Goal: Task Accomplishment & Management: Use online tool/utility

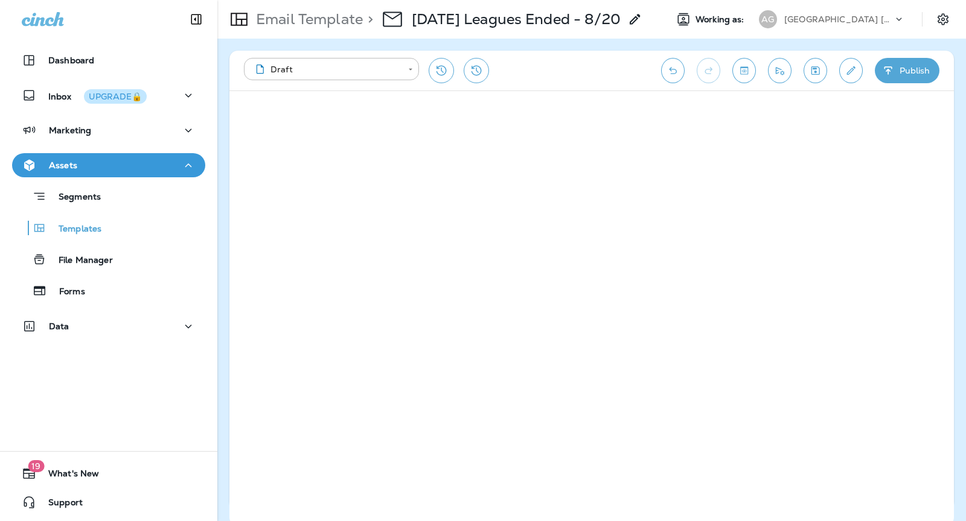
click at [839, 19] on p "[GEOGRAPHIC_DATA] [US_STATE]" at bounding box center [838, 19] width 109 height 10
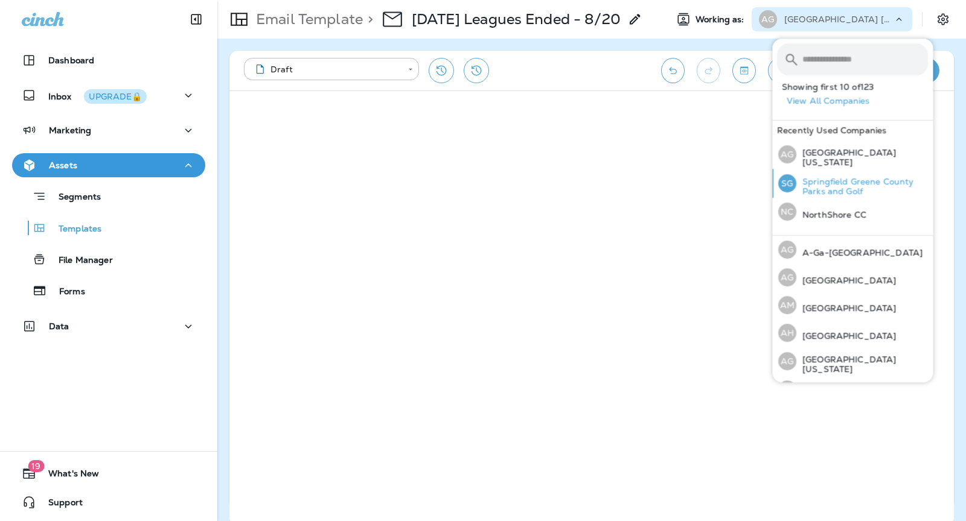
click at [857, 186] on p "Springfield Greene County Parks and Golf" at bounding box center [862, 186] width 132 height 19
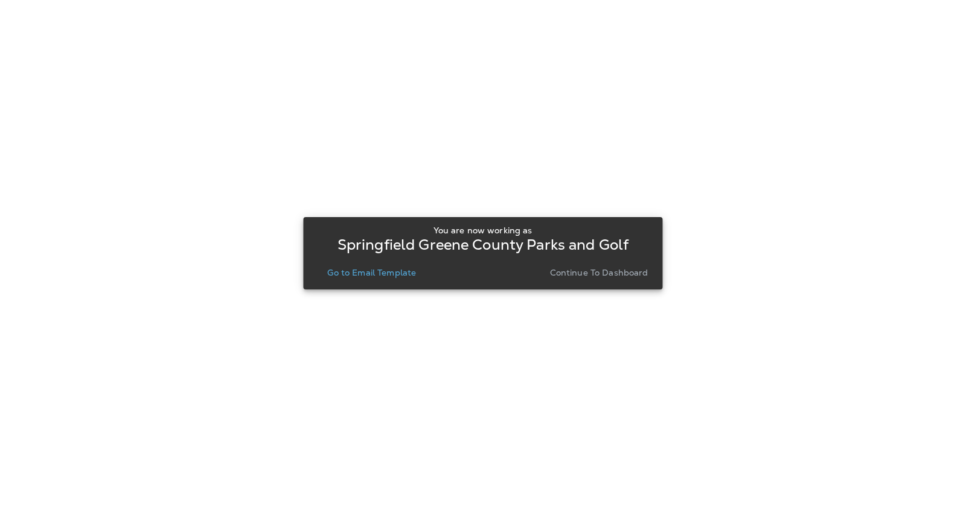
click at [582, 269] on p "Continue to Dashboard" at bounding box center [599, 273] width 98 height 10
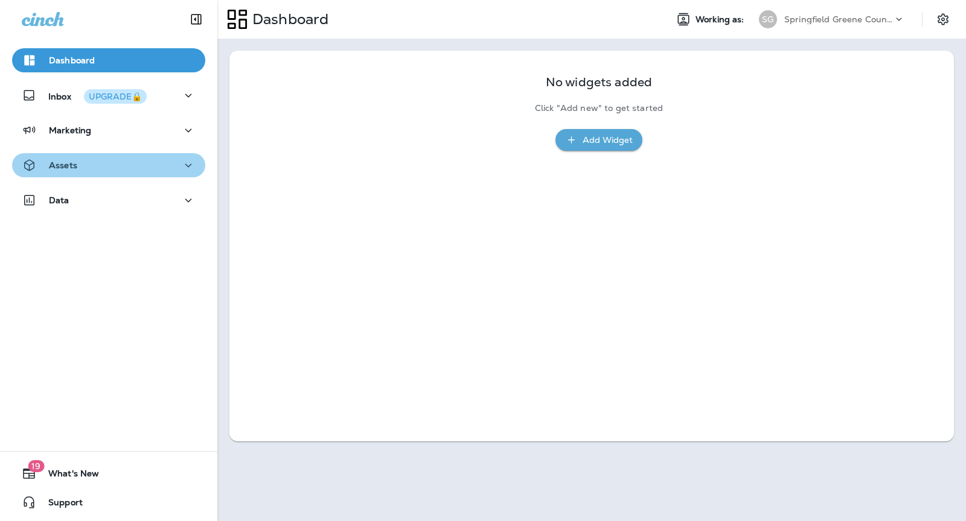
click at [125, 157] on button "Assets" at bounding box center [108, 165] width 193 height 24
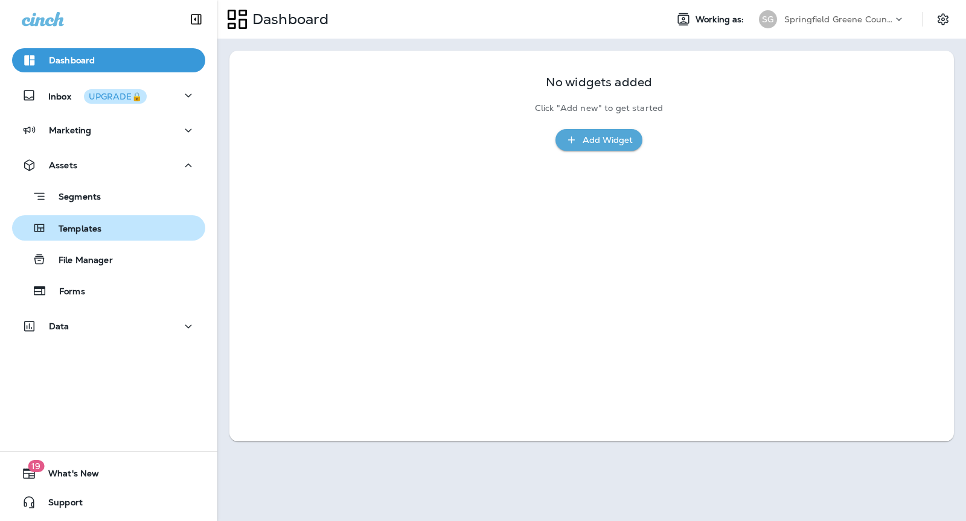
click at [106, 219] on div "Templates" at bounding box center [108, 228] width 183 height 18
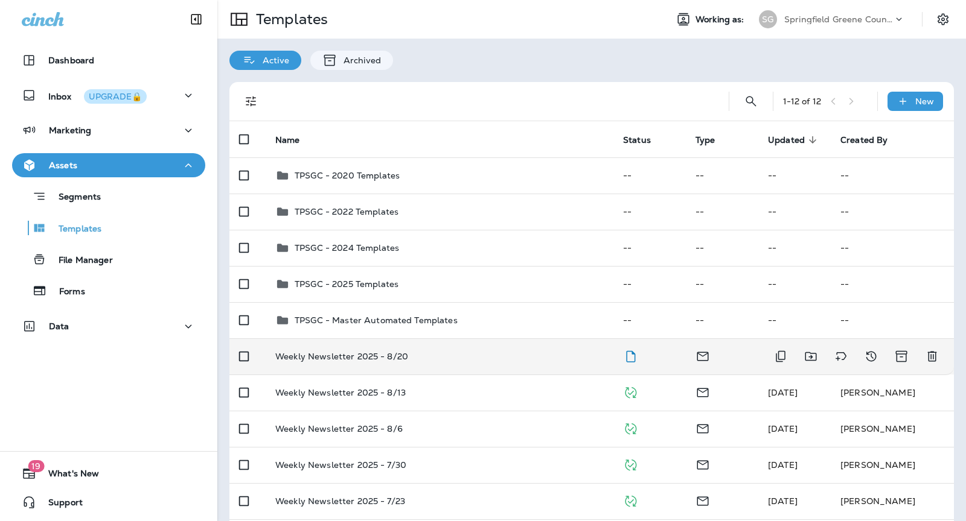
click at [555, 368] on td "Weekly Newsletter 2025 - 8/20" at bounding box center [440, 357] width 348 height 36
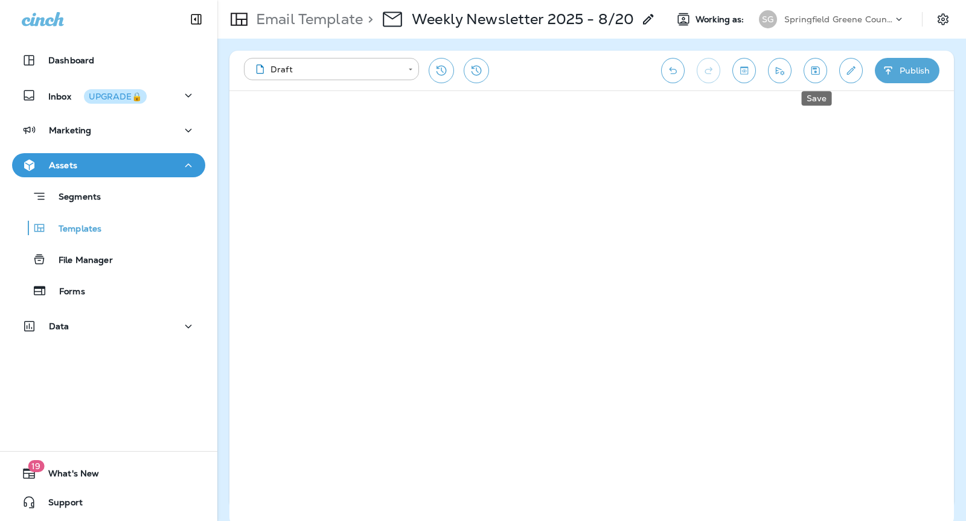
drag, startPoint x: 812, startPoint y: 75, endPoint x: 821, endPoint y: 67, distance: 11.9
click at [812, 75] on icon "Save" at bounding box center [815, 71] width 13 height 12
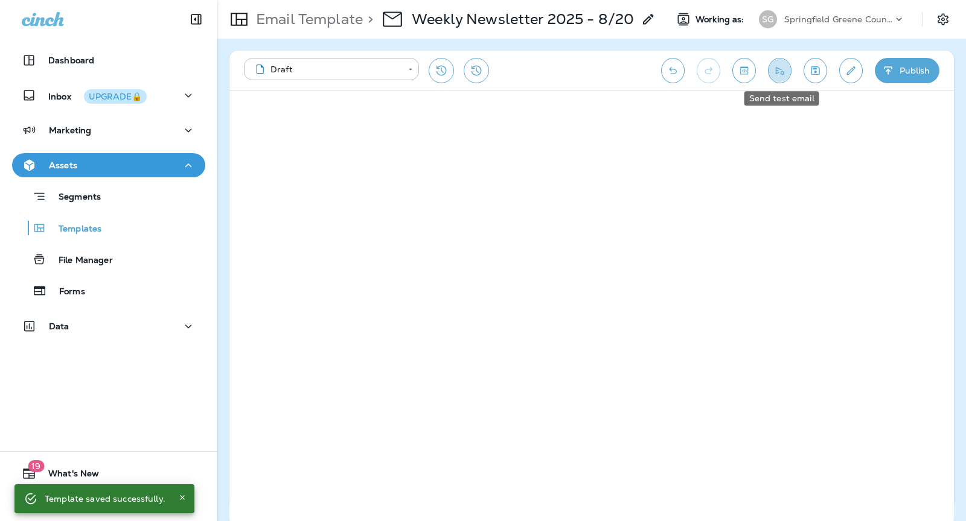
click at [776, 72] on icon "Send test email" at bounding box center [779, 71] width 13 height 12
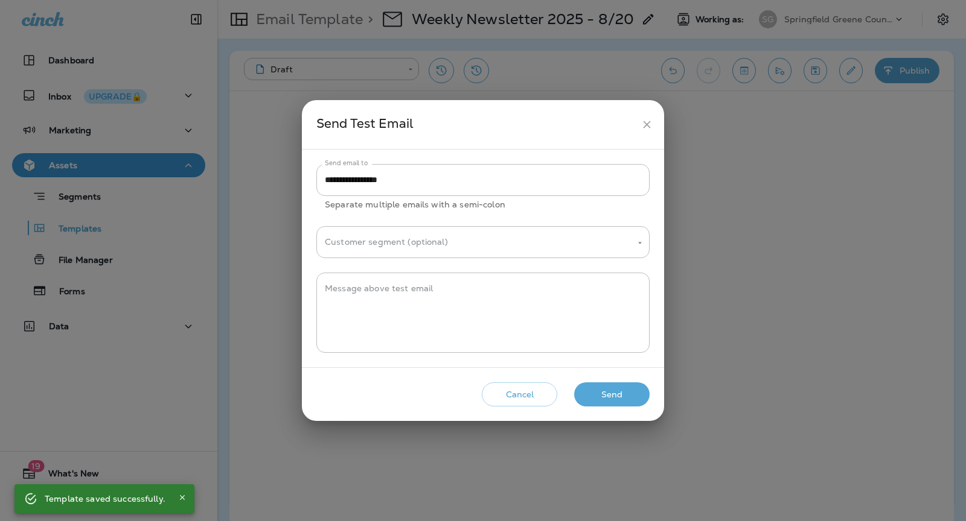
click at [604, 395] on button "Send" at bounding box center [611, 395] width 75 height 25
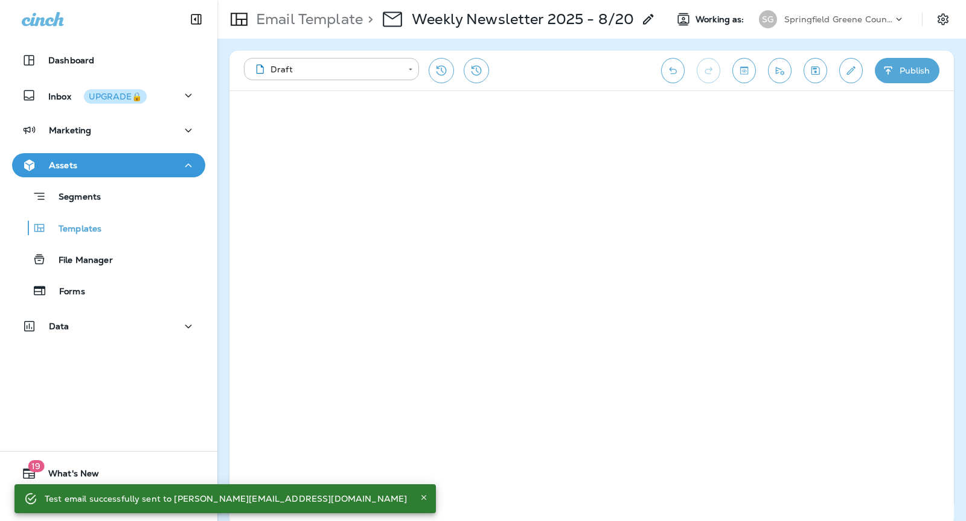
click at [914, 71] on button "Publish" at bounding box center [906, 70] width 65 height 25
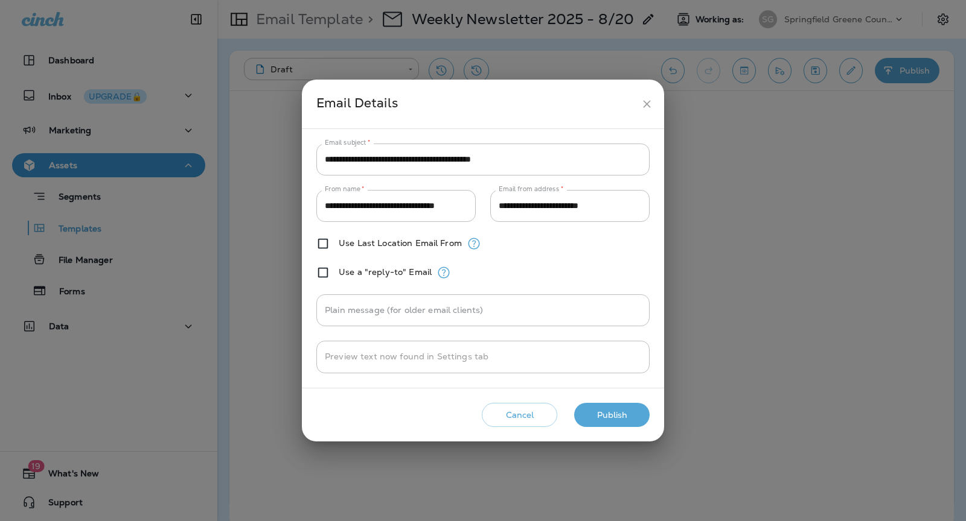
click at [597, 418] on button "Publish" at bounding box center [611, 415] width 75 height 25
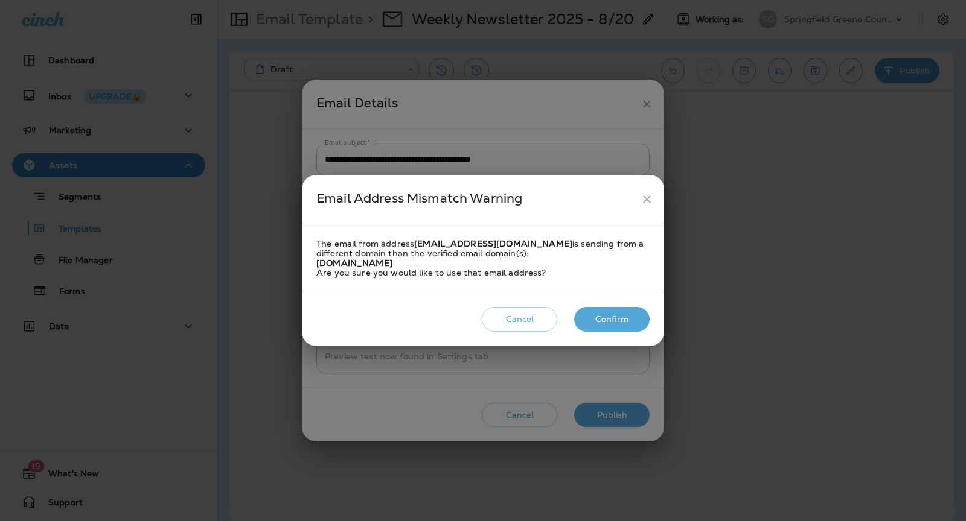
click at [614, 320] on button "Confirm" at bounding box center [611, 319] width 75 height 25
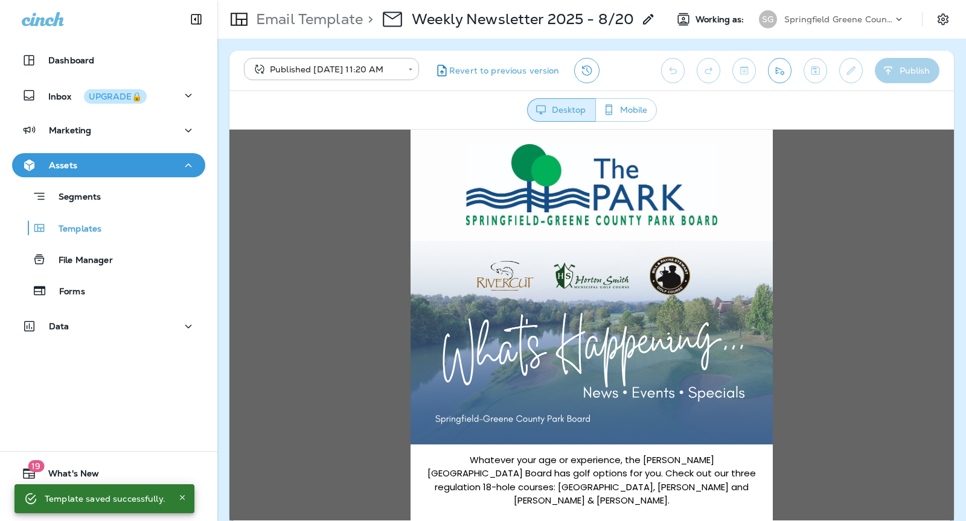
click at [816, 16] on p "Springfield Greene County Parks and Golf" at bounding box center [838, 19] width 109 height 10
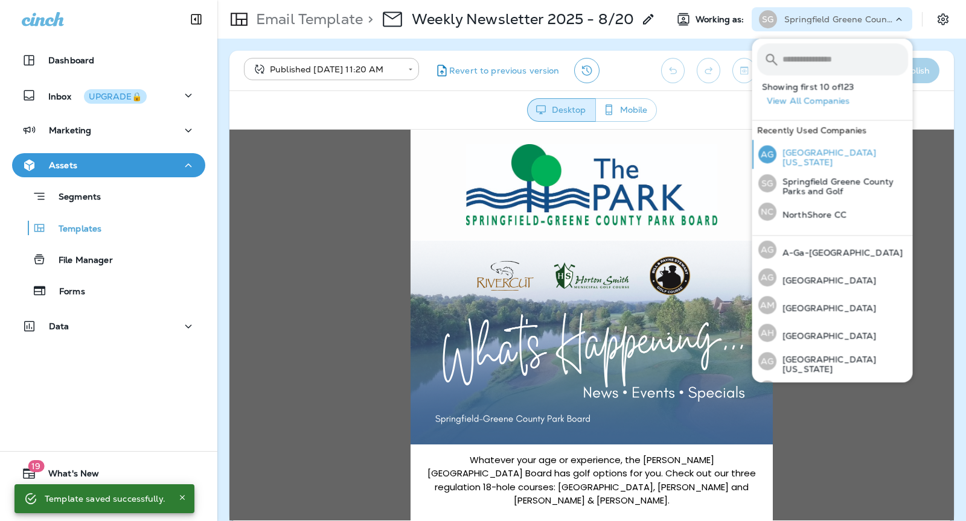
click at [829, 159] on p "[GEOGRAPHIC_DATA] [US_STATE]" at bounding box center [842, 157] width 132 height 19
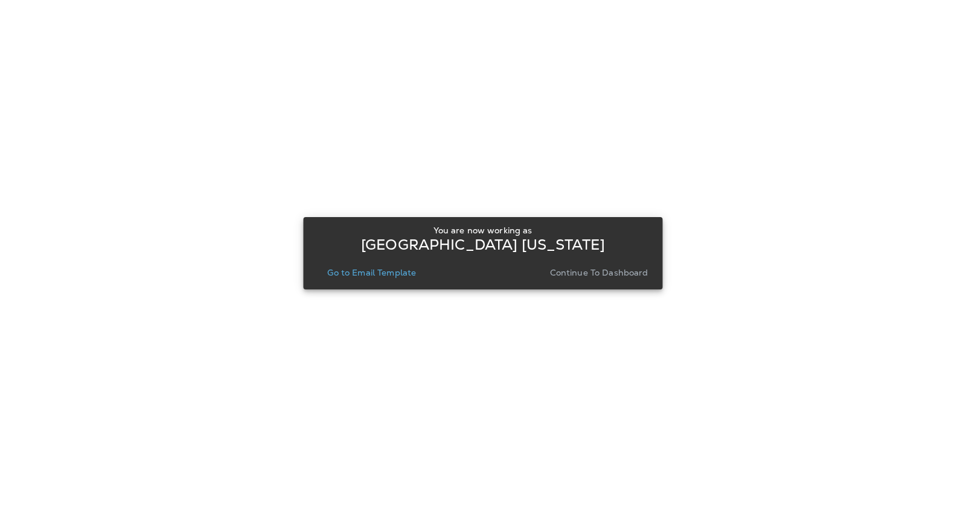
click at [578, 274] on p "Continue to Dashboard" at bounding box center [599, 273] width 98 height 10
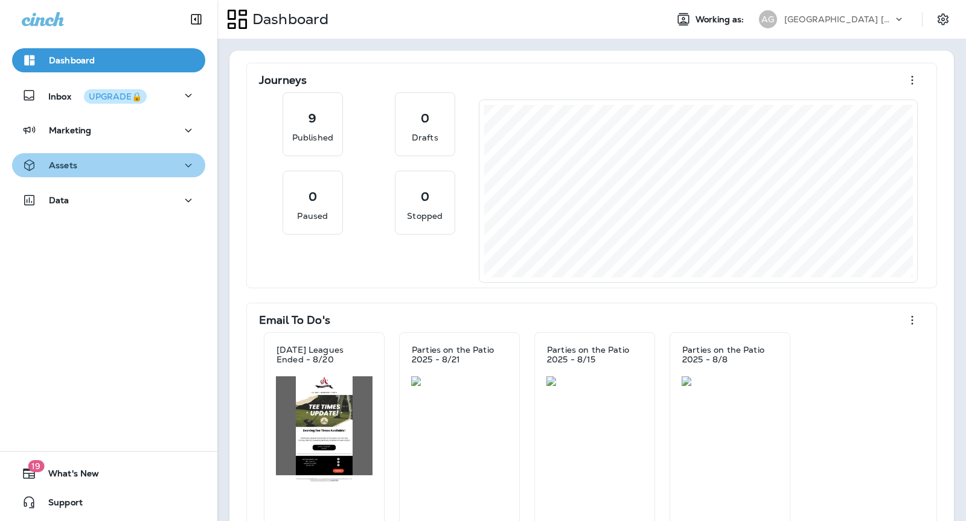
click at [59, 171] on div "Assets" at bounding box center [50, 165] width 56 height 15
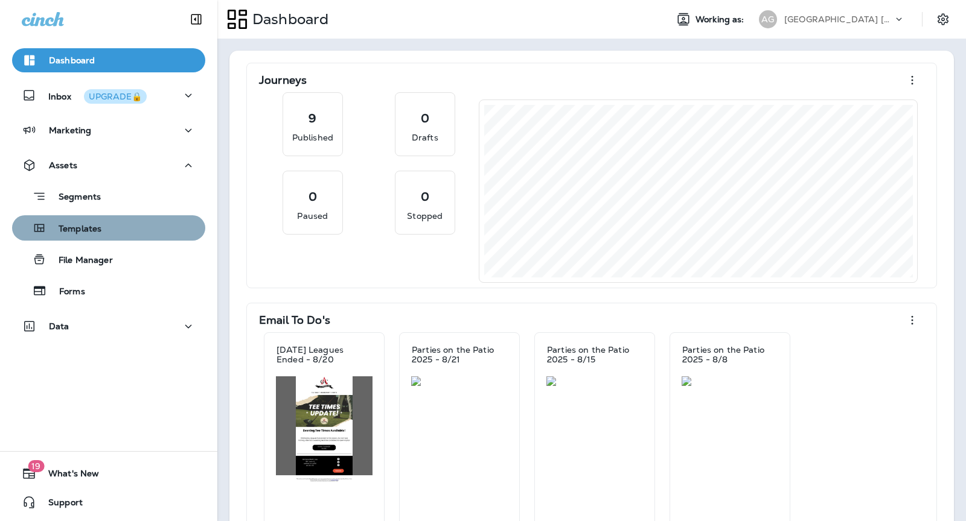
click at [115, 231] on div "Templates" at bounding box center [108, 228] width 183 height 18
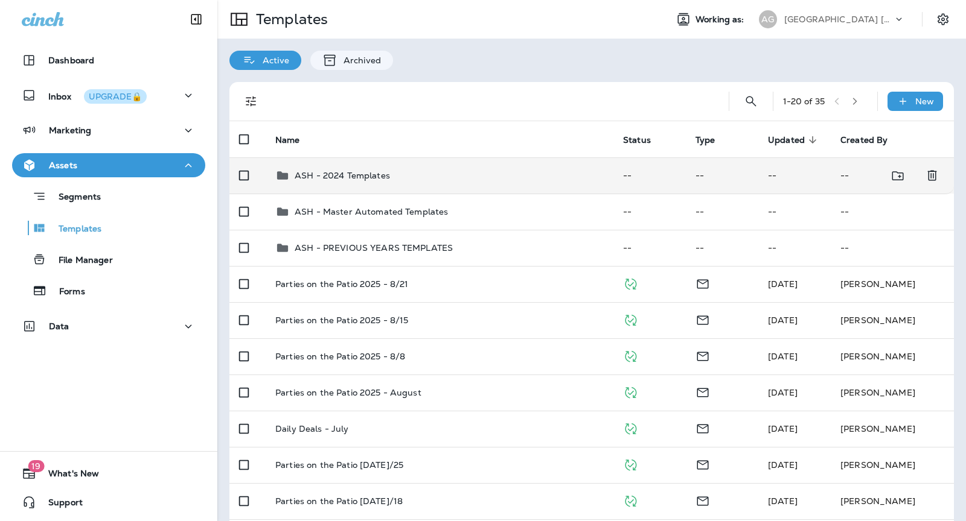
click at [400, 182] on td "ASH - 2024 Templates" at bounding box center [440, 176] width 348 height 36
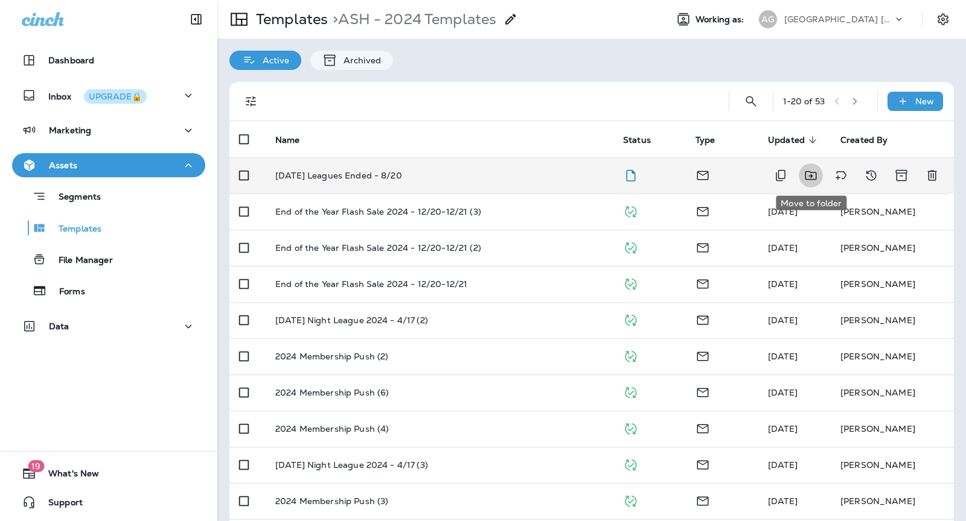
click at [809, 174] on icon "Move to folder" at bounding box center [810, 175] width 14 height 14
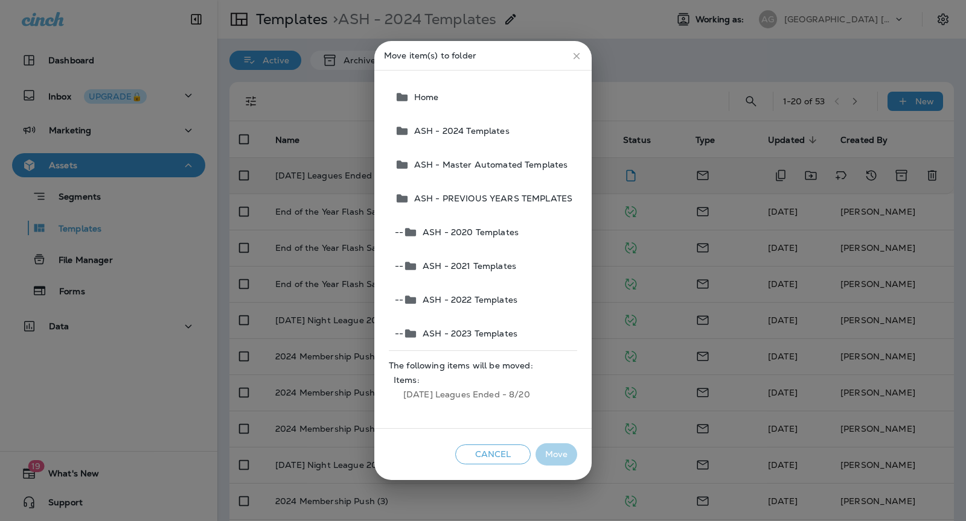
click at [430, 102] on span "Home" at bounding box center [424, 97] width 30 height 10
click at [558, 454] on button "Move" at bounding box center [556, 455] width 42 height 22
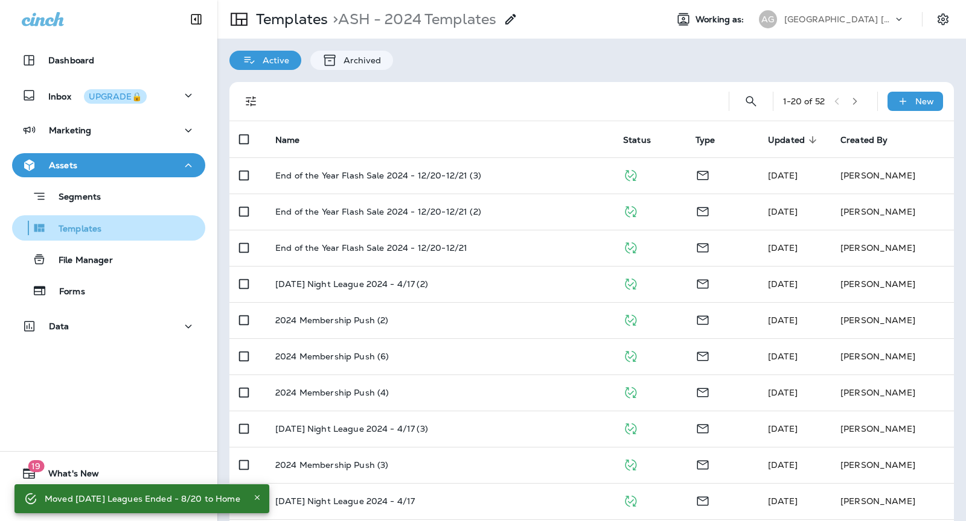
click at [116, 220] on div "Templates" at bounding box center [108, 228] width 183 height 18
click at [292, 30] on div "Templates > ASH - 2024 Templates" at bounding box center [367, 19] width 301 height 34
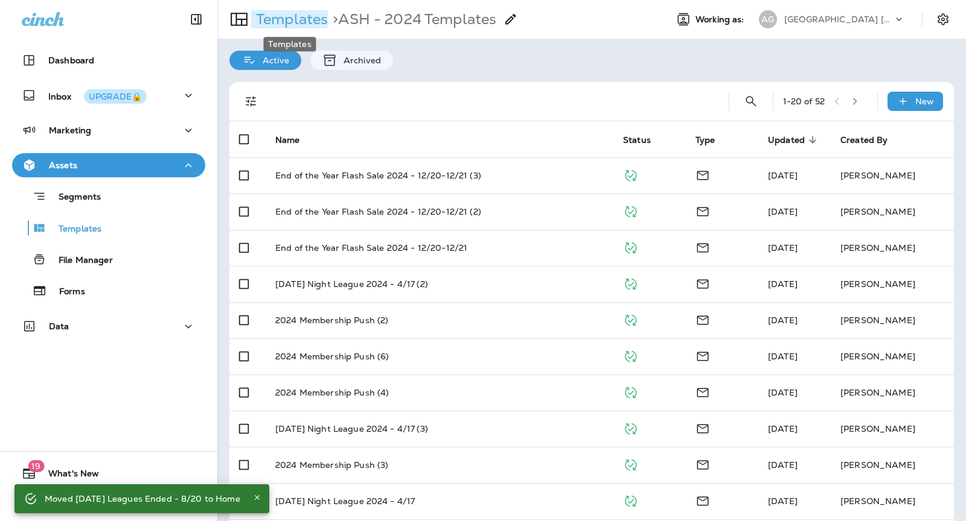
click at [292, 20] on p "Templates" at bounding box center [289, 19] width 77 height 18
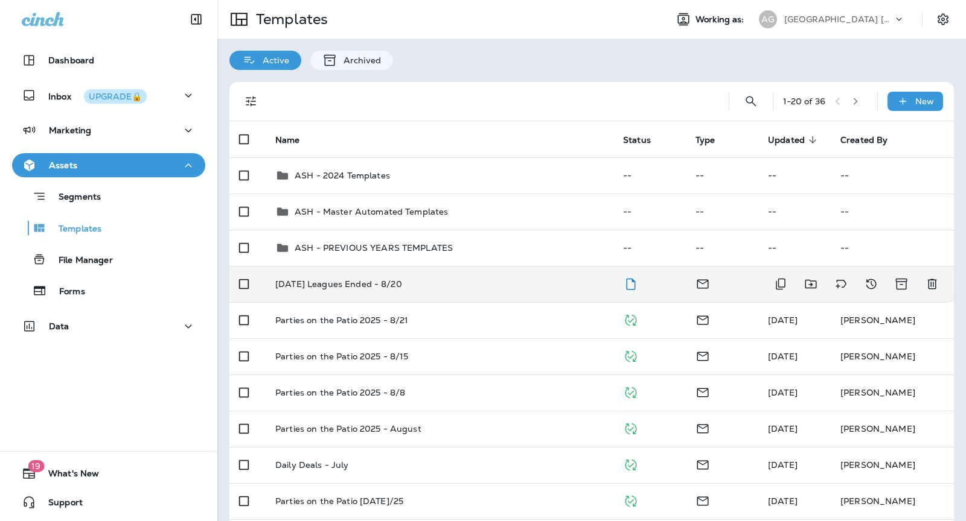
click at [464, 281] on div "[DATE] Leagues Ended - 8/20" at bounding box center [439, 284] width 328 height 10
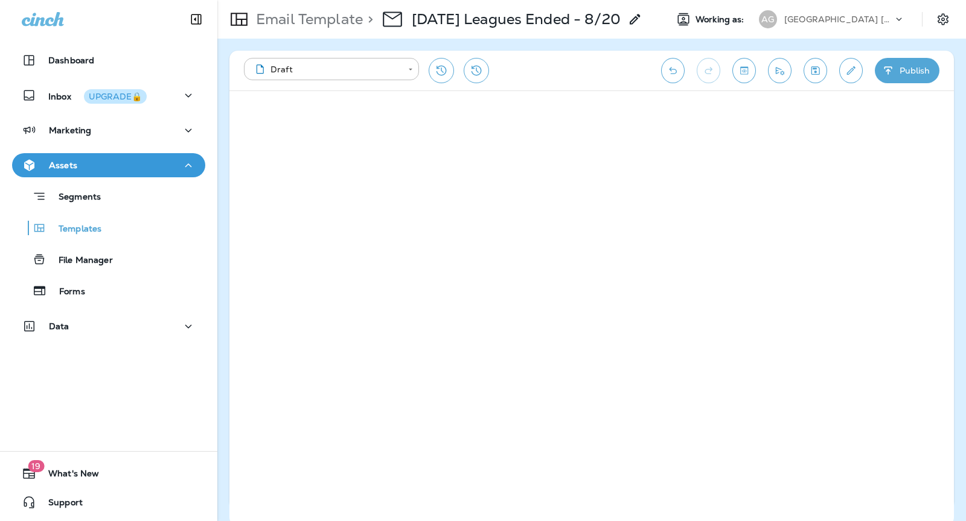
click at [885, 75] on icon "button" at bounding box center [888, 71] width 13 height 12
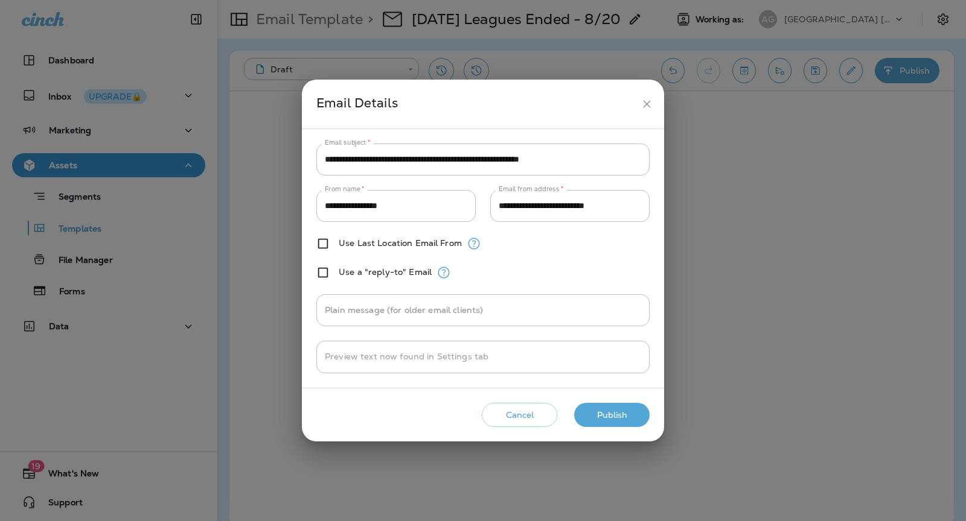
click at [608, 412] on button "Publish" at bounding box center [611, 415] width 75 height 25
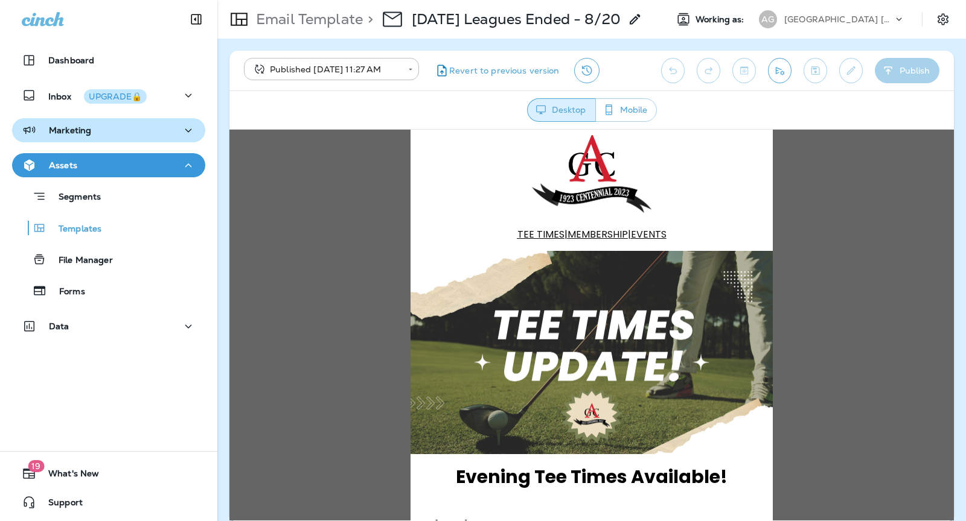
click at [83, 134] on p "Marketing" at bounding box center [70, 131] width 42 height 10
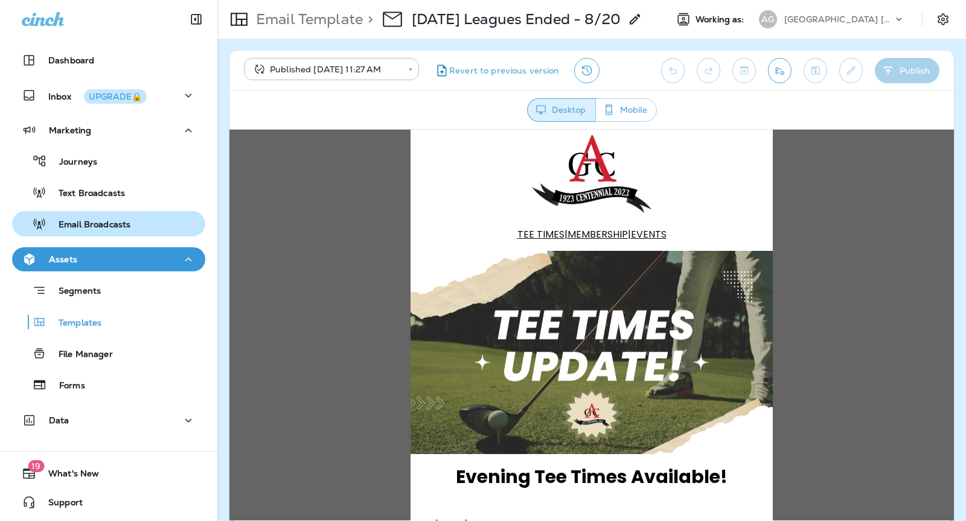
click at [136, 218] on div "Email Broadcasts" at bounding box center [108, 224] width 183 height 18
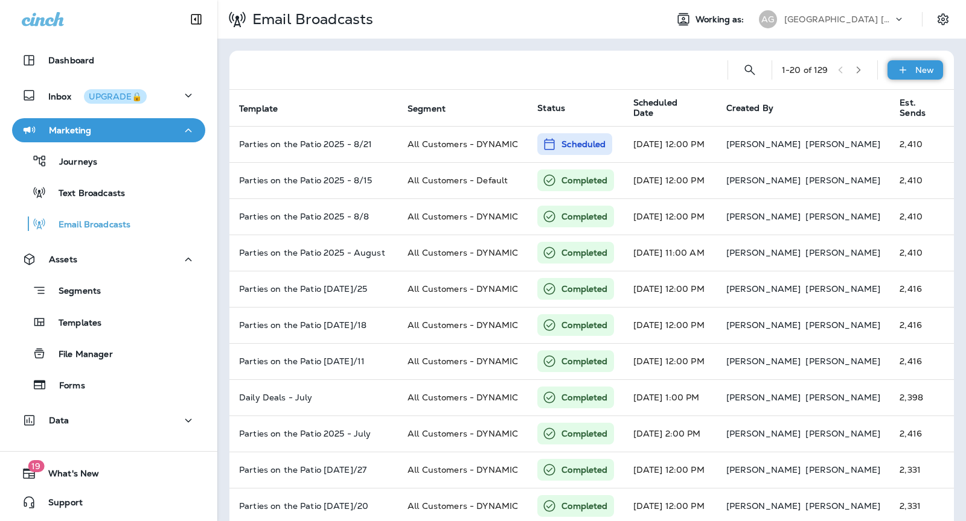
click at [903, 68] on icon at bounding box center [902, 70] width 13 height 12
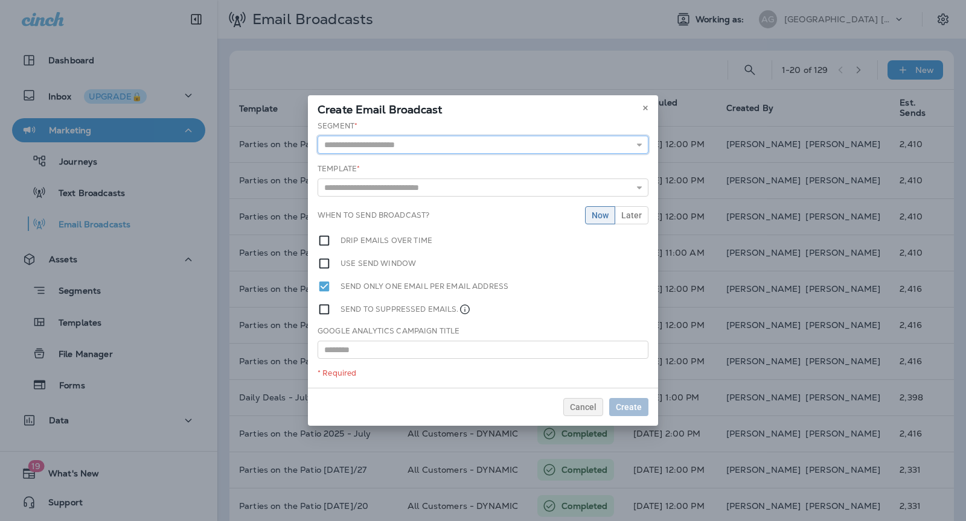
click at [565, 149] on input "text" at bounding box center [482, 145] width 331 height 18
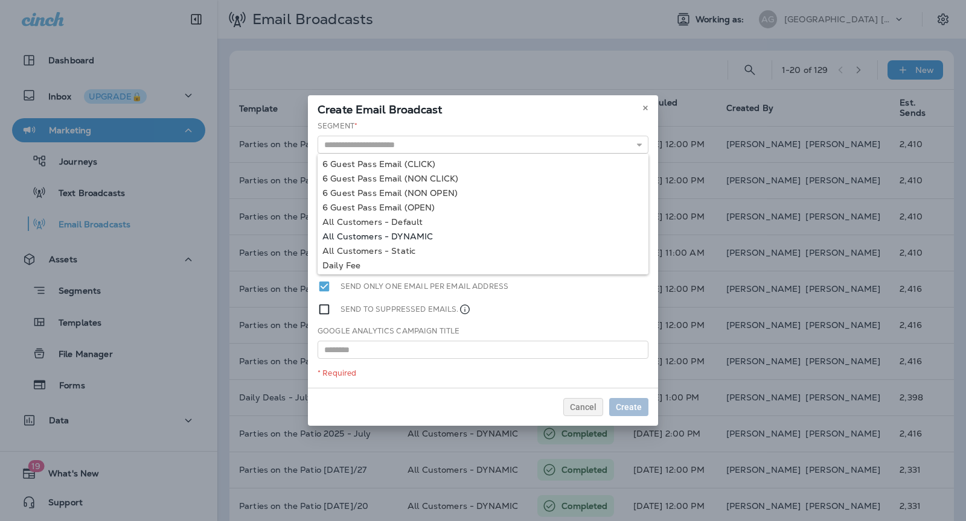
type input "**********"
click at [416, 233] on div "**********" at bounding box center [483, 254] width 350 height 267
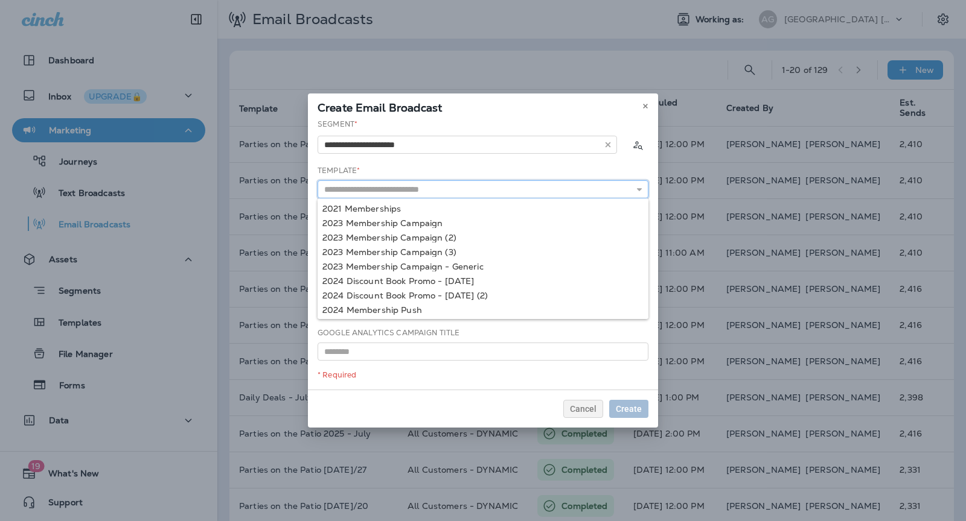
click at [483, 191] on input "text" at bounding box center [482, 189] width 331 height 18
type input "**********"
click at [410, 207] on div "**********" at bounding box center [483, 254] width 350 height 271
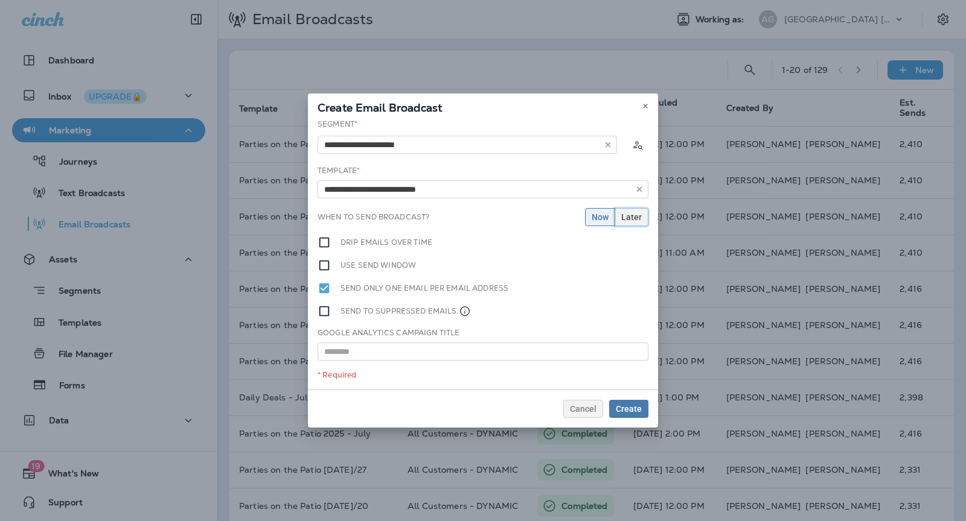
click at [631, 213] on span "Later" at bounding box center [631, 217] width 21 height 8
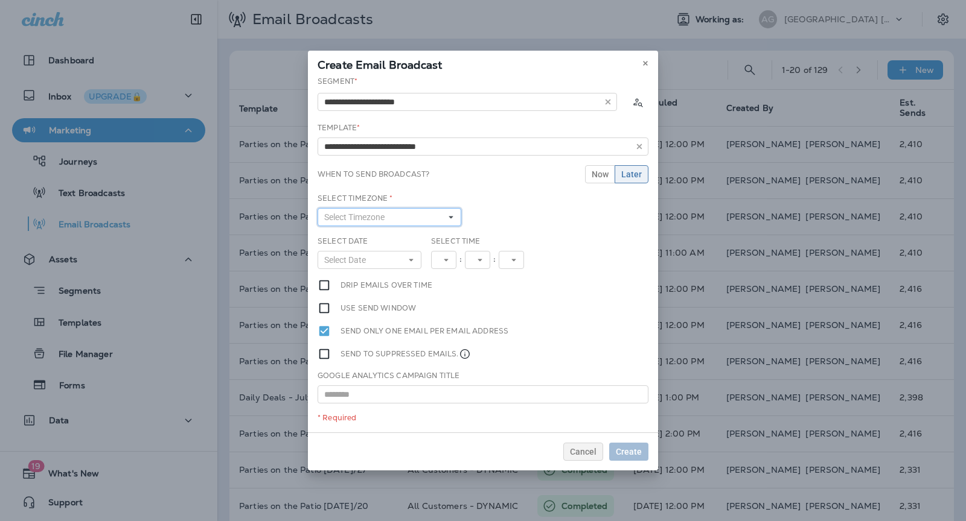
click at [437, 215] on button "Select Timezone" at bounding box center [389, 217] width 144 height 18
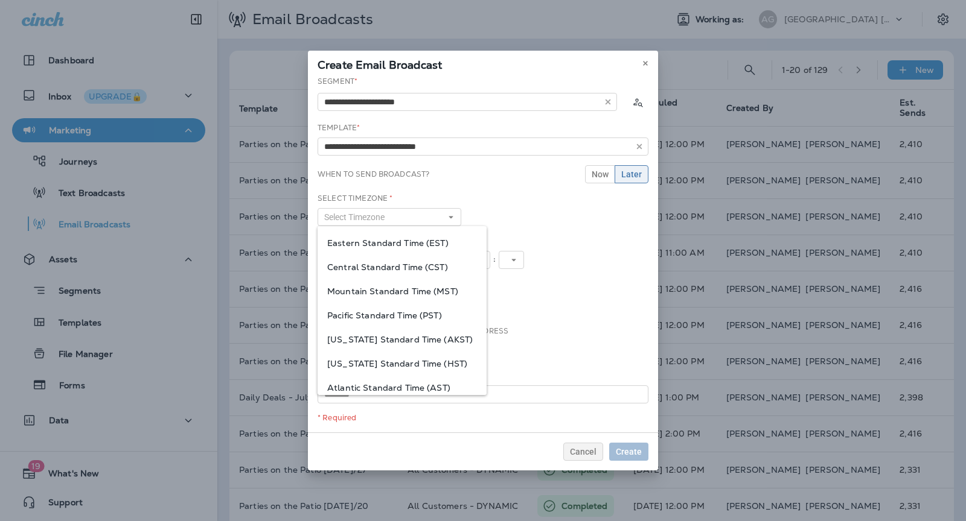
click at [402, 243] on span "Eastern Standard Time (EST)" at bounding box center [402, 243] width 150 height 10
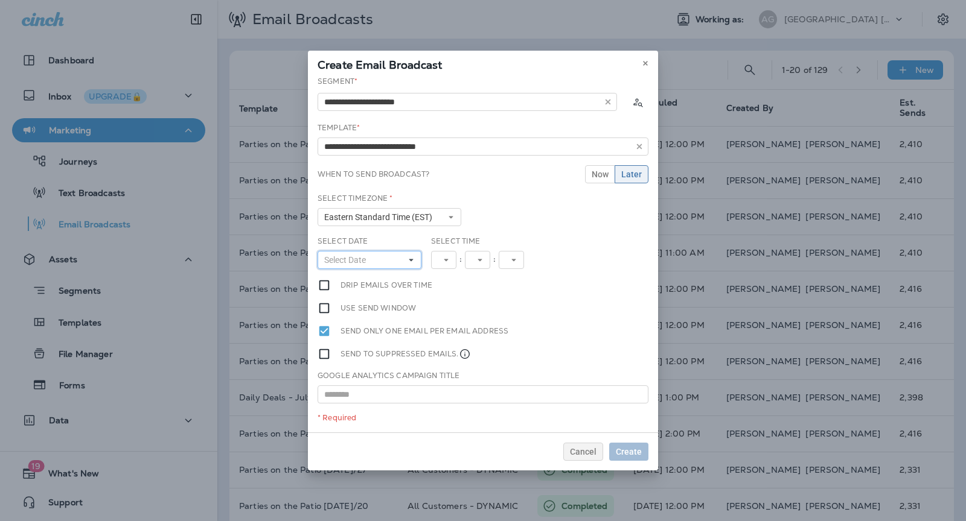
click at [389, 261] on button "Select Date" at bounding box center [369, 260] width 104 height 18
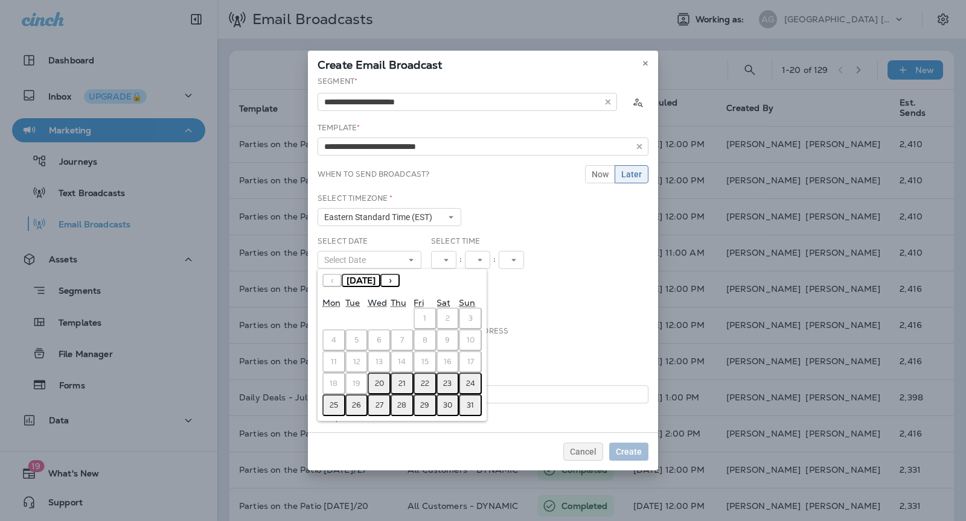
click at [384, 379] on button "20" at bounding box center [379, 384] width 23 height 22
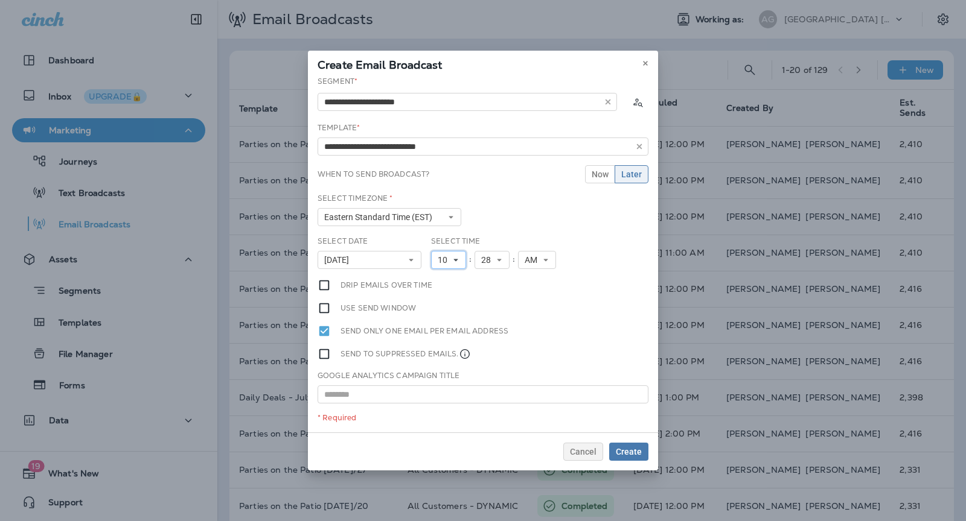
click at [448, 261] on span "10" at bounding box center [445, 260] width 14 height 10
click at [447, 422] on link "12" at bounding box center [448, 428] width 35 height 14
click at [642, 65] on icon at bounding box center [645, 63] width 7 height 7
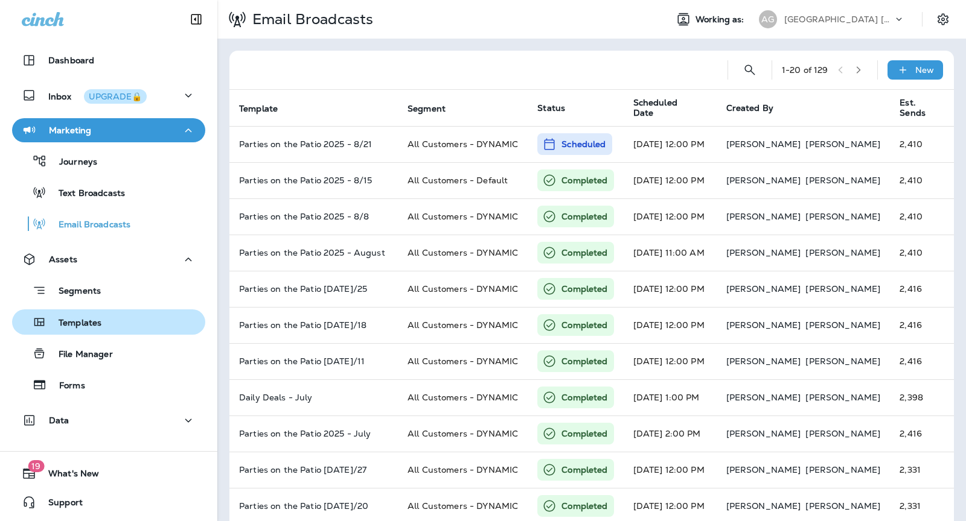
click at [102, 325] on div "Templates" at bounding box center [108, 322] width 183 height 18
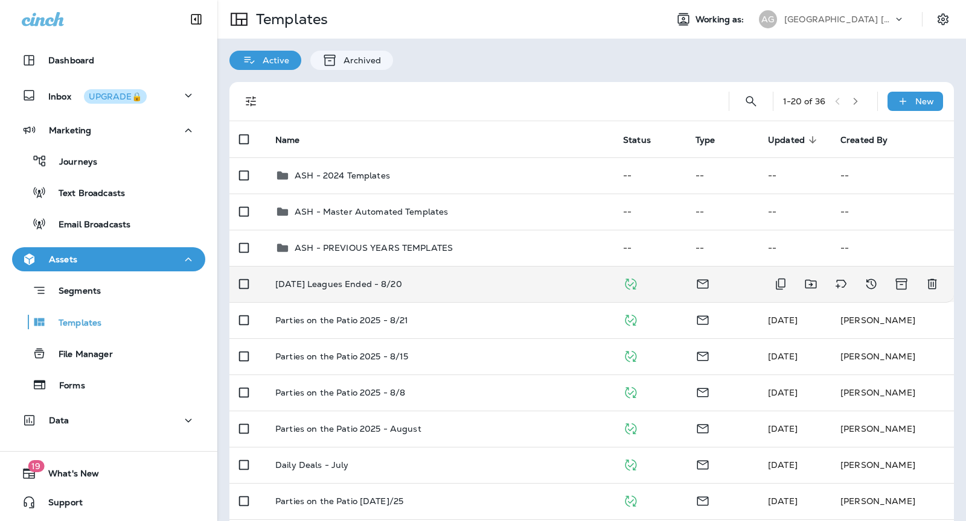
click at [402, 284] on p "[DATE] Leagues Ended - 8/20" at bounding box center [338, 284] width 127 height 10
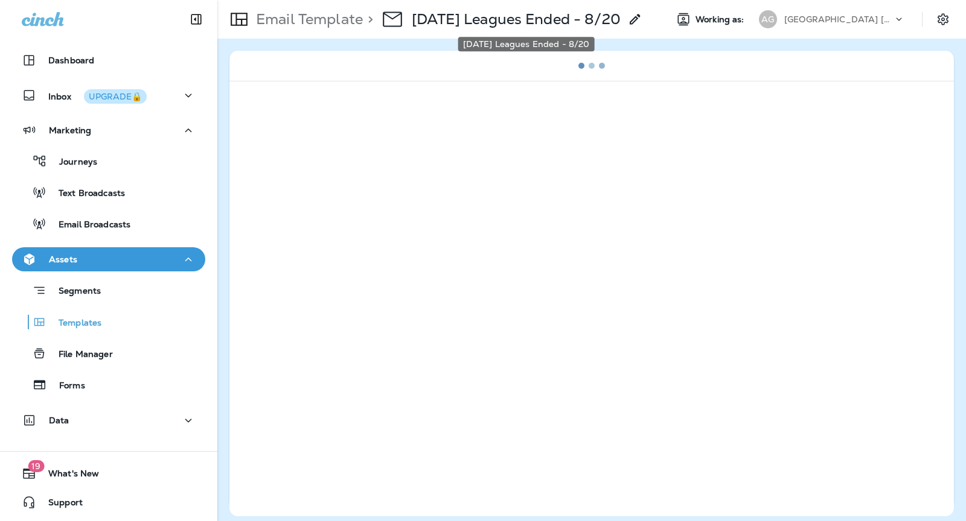
click at [605, 26] on p "[DATE] Leagues Ended - 8/20" at bounding box center [516, 19] width 209 height 18
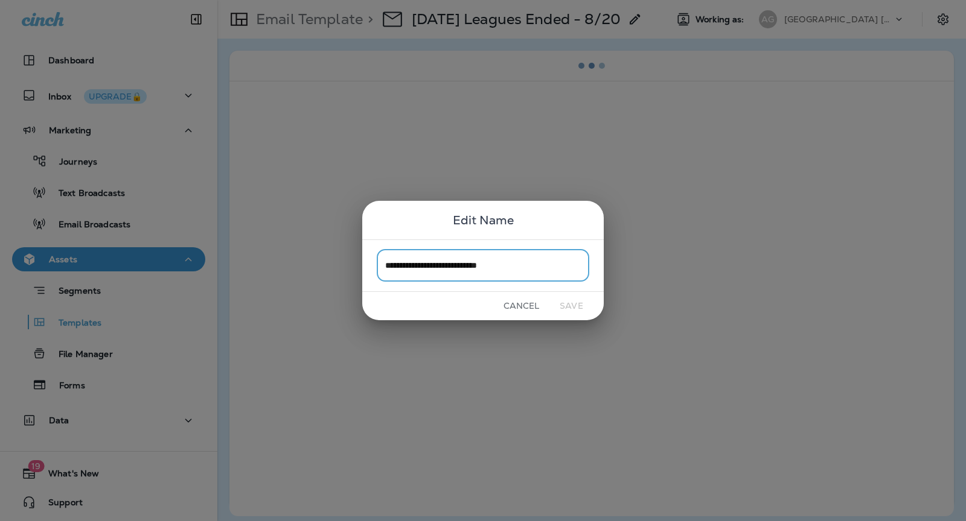
click at [496, 264] on input "**********" at bounding box center [483, 266] width 212 height 32
type input "**********"
click at [574, 307] on button "Save" at bounding box center [571, 306] width 45 height 19
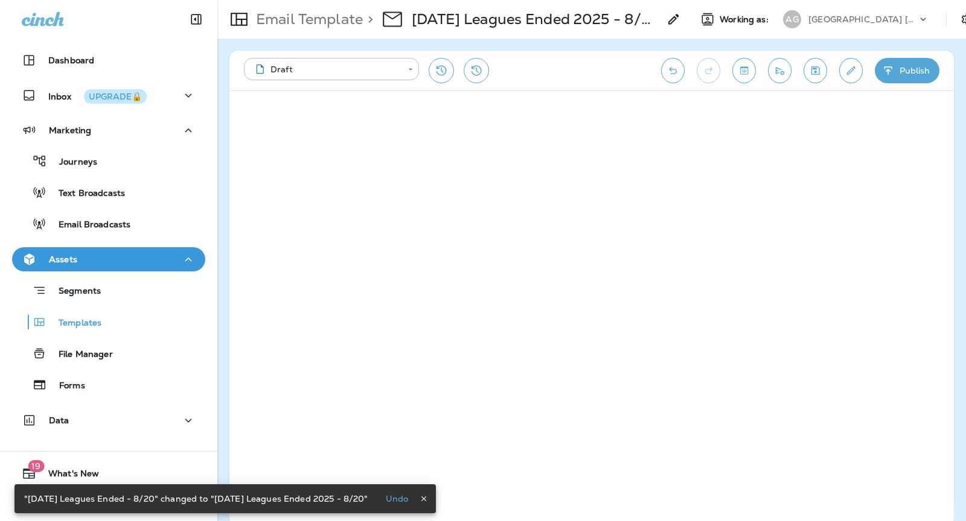
click at [910, 65] on button "Publish" at bounding box center [906, 70] width 65 height 25
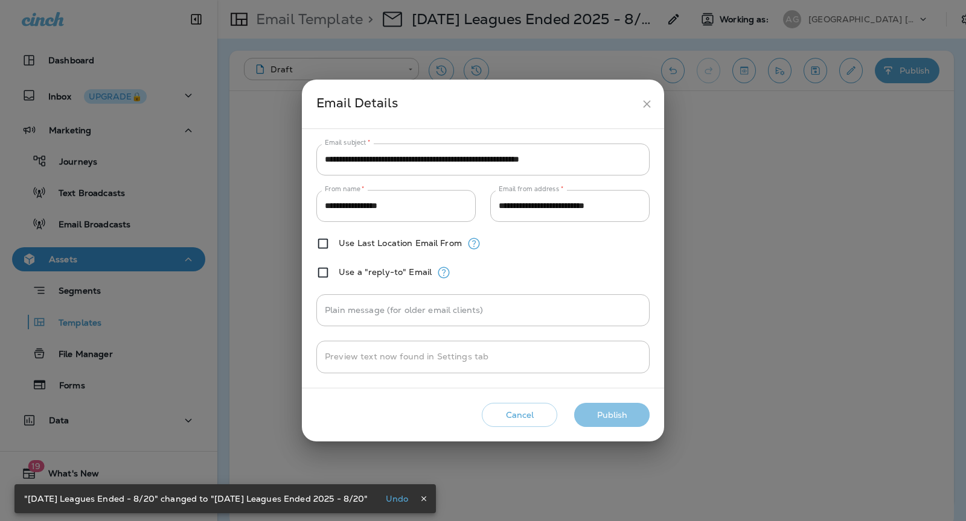
click at [613, 409] on button "Publish" at bounding box center [611, 415] width 75 height 25
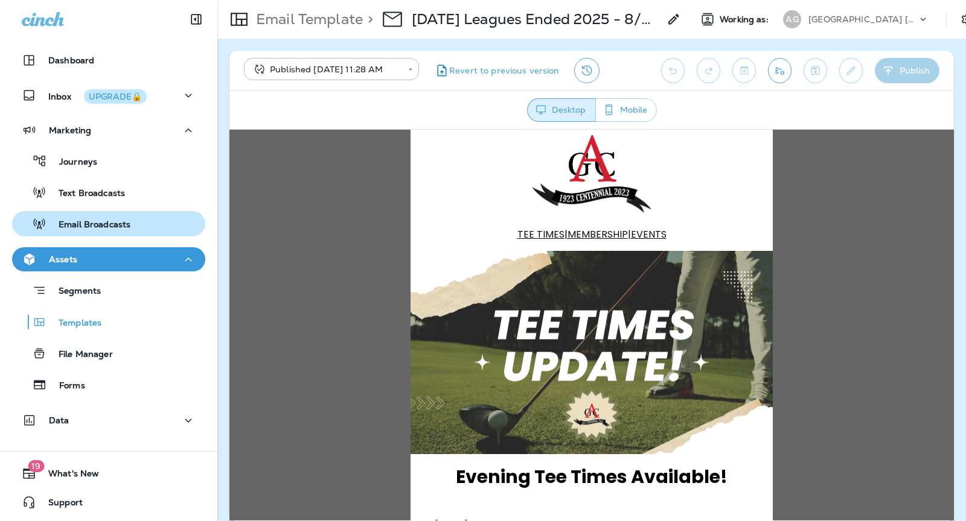
click at [90, 225] on p "Email Broadcasts" at bounding box center [88, 225] width 84 height 11
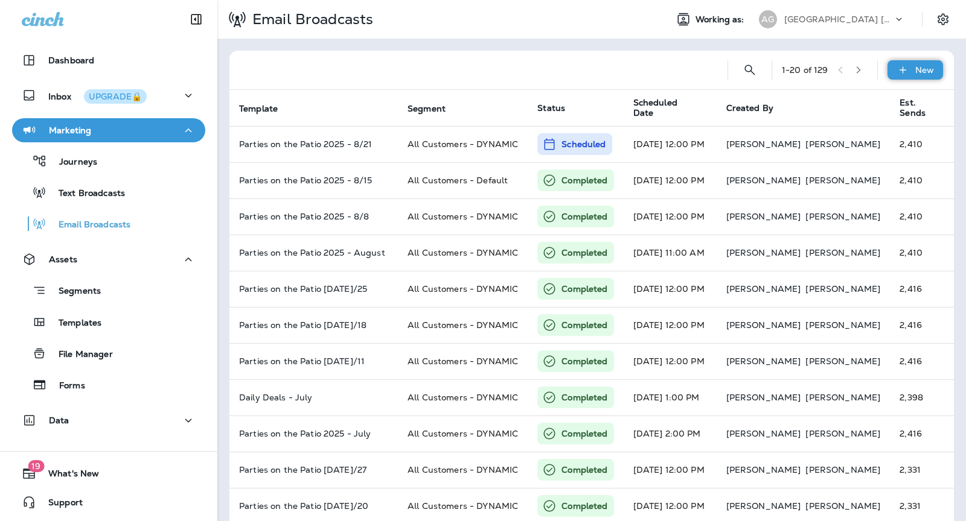
click at [905, 65] on icon at bounding box center [902, 70] width 13 height 12
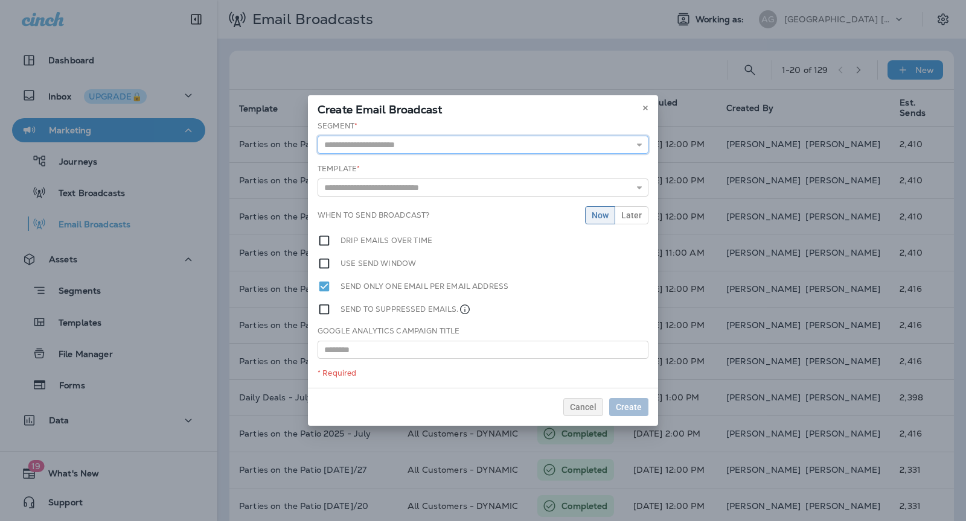
click at [467, 147] on input "text" at bounding box center [482, 145] width 331 height 18
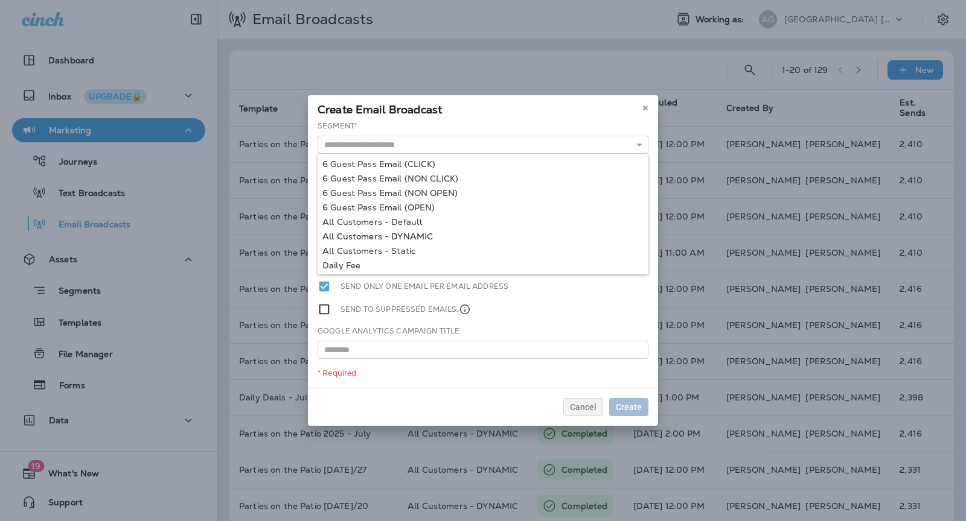
type input "**********"
click at [399, 236] on div "**********" at bounding box center [483, 254] width 350 height 267
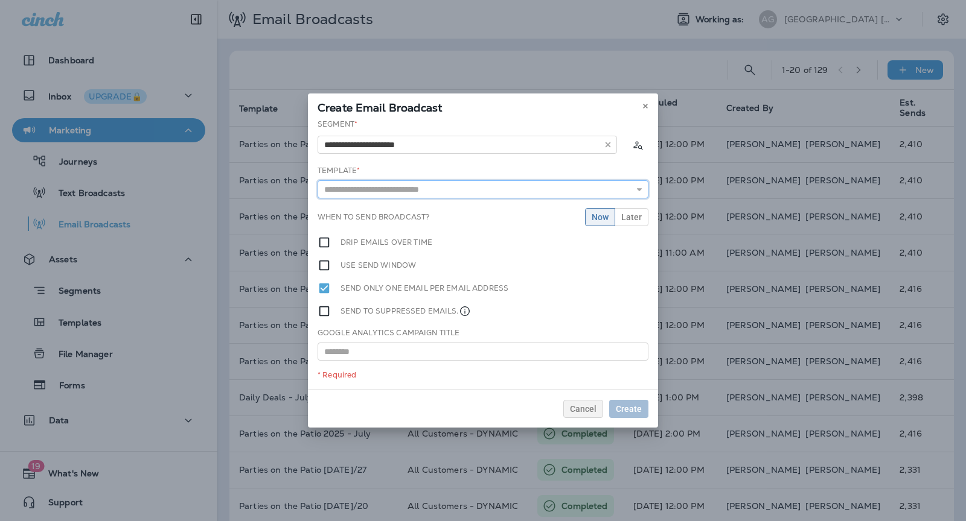
click at [395, 194] on input "text" at bounding box center [482, 189] width 331 height 18
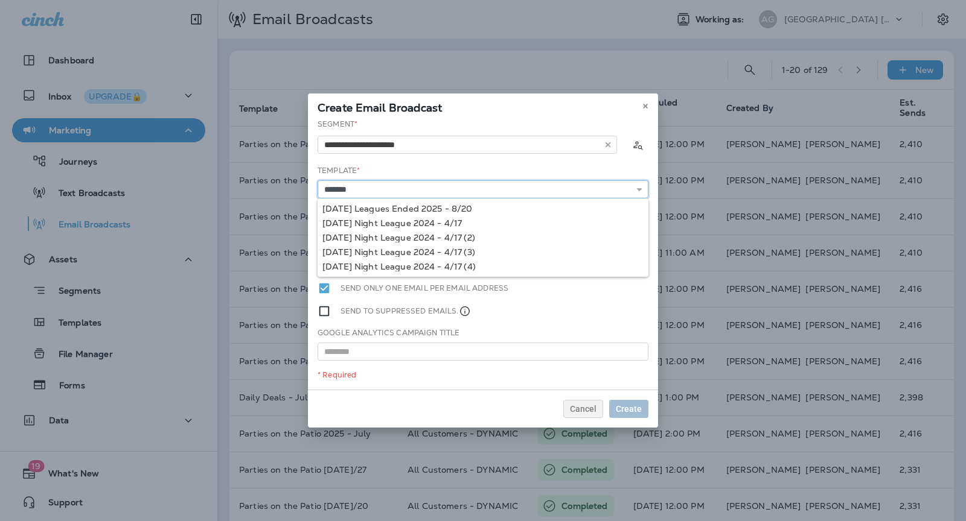
type input "**********"
click at [441, 209] on div "**********" at bounding box center [483, 254] width 350 height 271
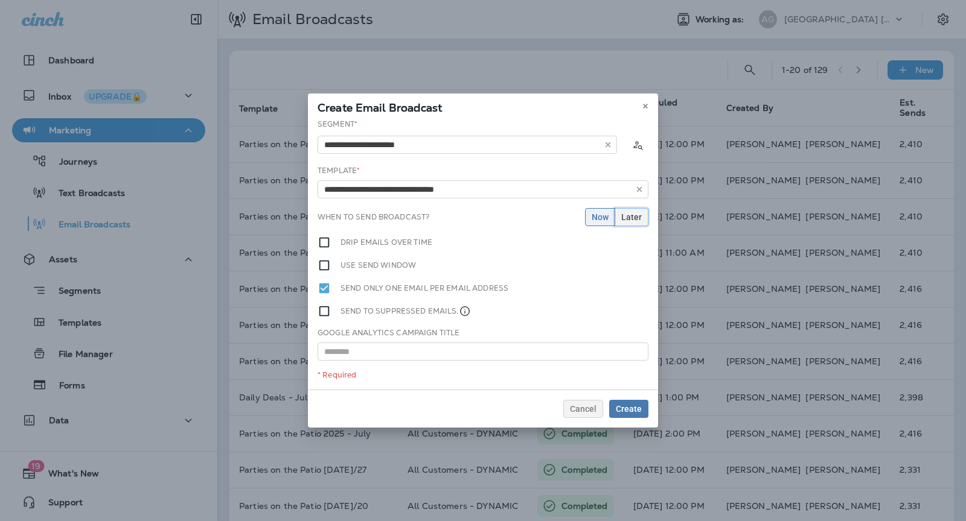
click at [637, 222] on button "Later" at bounding box center [631, 217] width 34 height 18
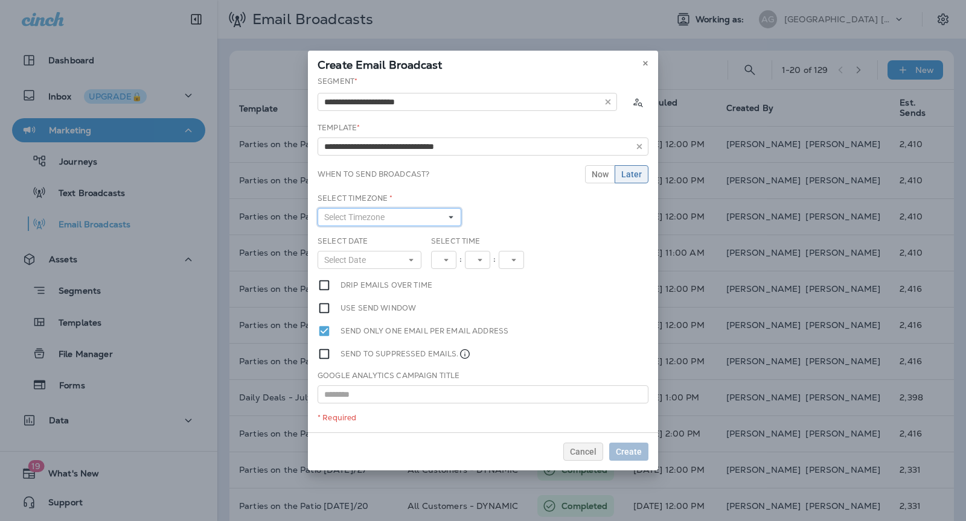
click at [422, 211] on button "Select Timezone" at bounding box center [389, 217] width 144 height 18
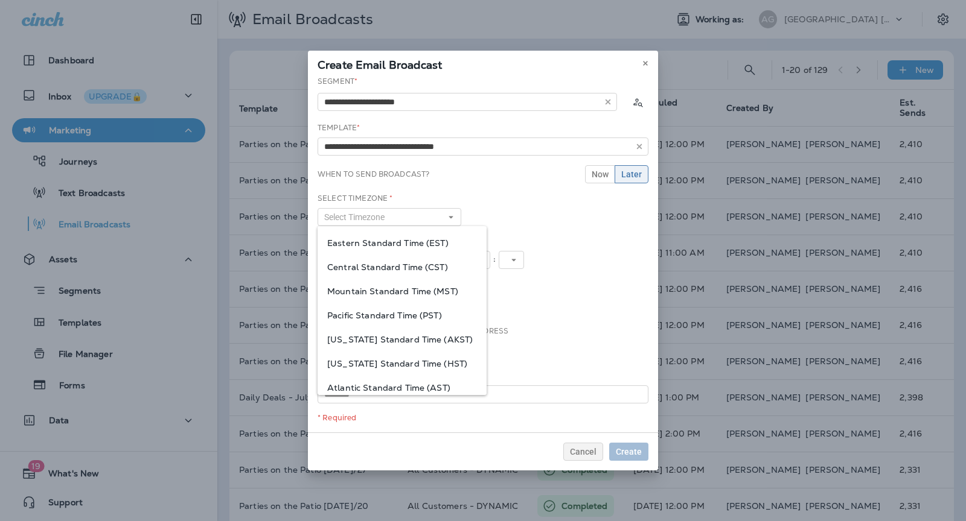
click at [412, 252] on div "Eastern Standard Time (EST)" at bounding box center [401, 243] width 169 height 24
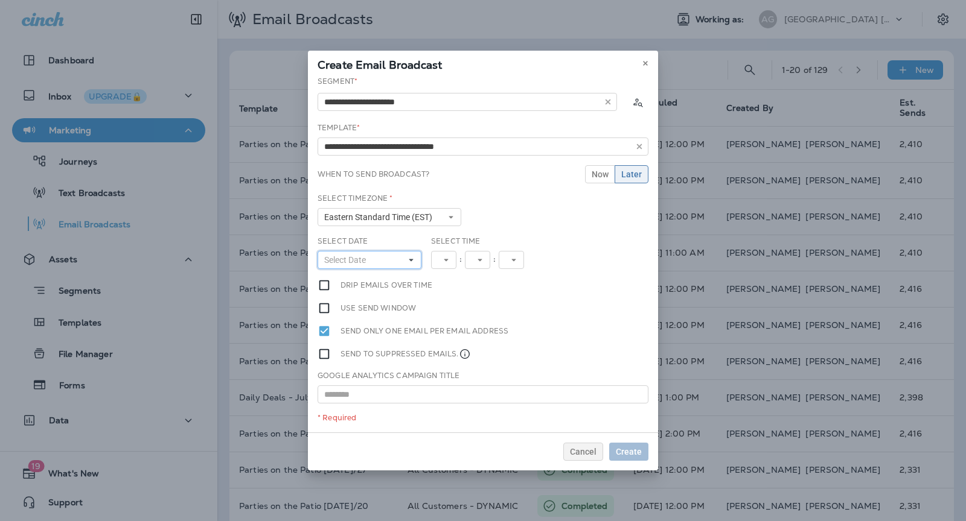
click at [399, 258] on button "Select Date" at bounding box center [369, 260] width 104 height 18
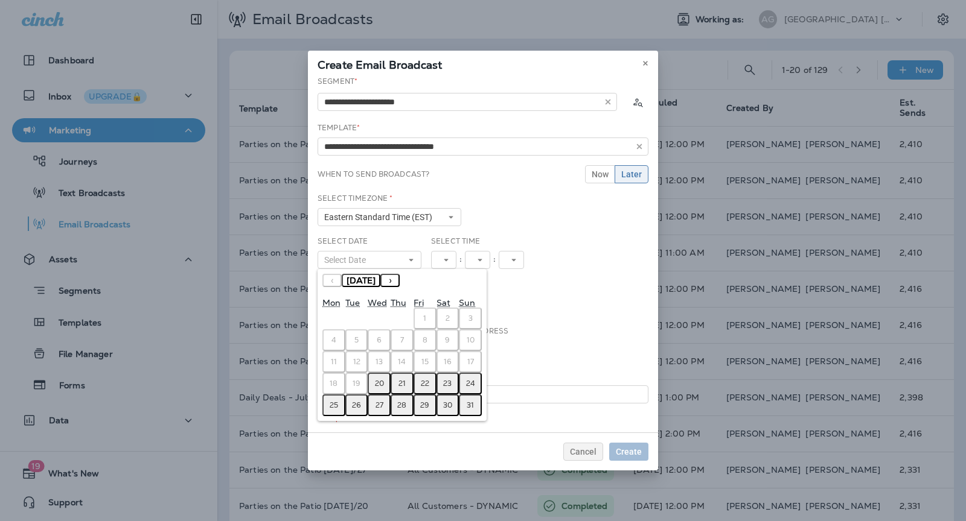
click at [400, 373] on button "21" at bounding box center [401, 384] width 23 height 22
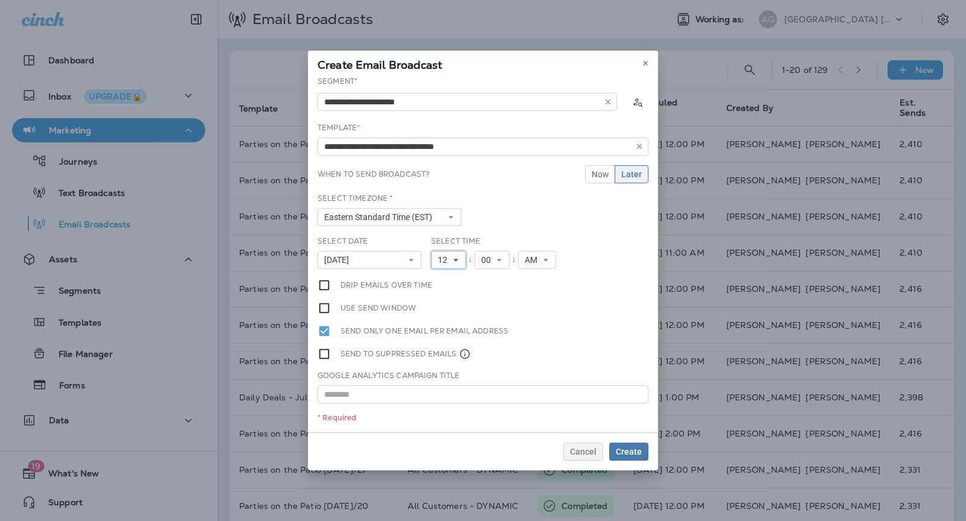
click at [447, 252] on button "12" at bounding box center [448, 260] width 35 height 18
click at [445, 403] on link "10" at bounding box center [448, 410] width 35 height 14
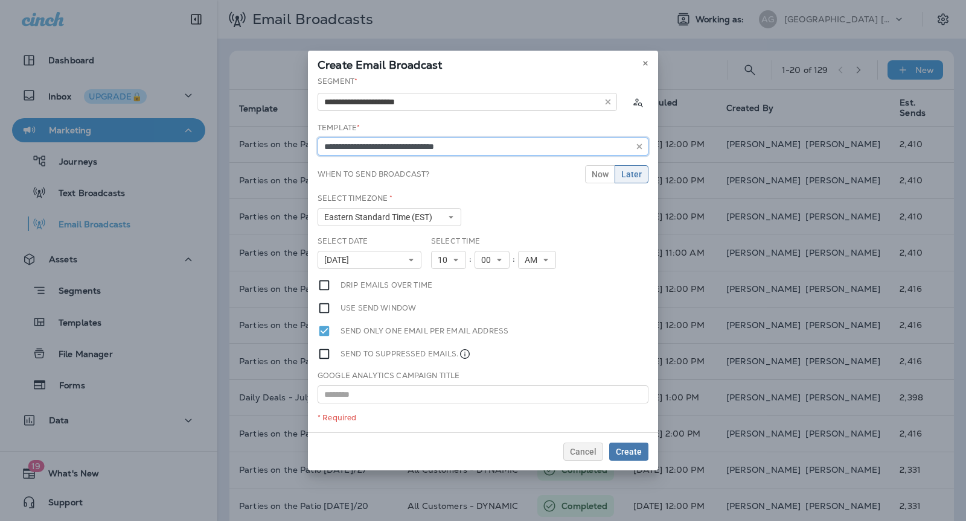
click at [402, 148] on input "**********" at bounding box center [482, 147] width 331 height 18
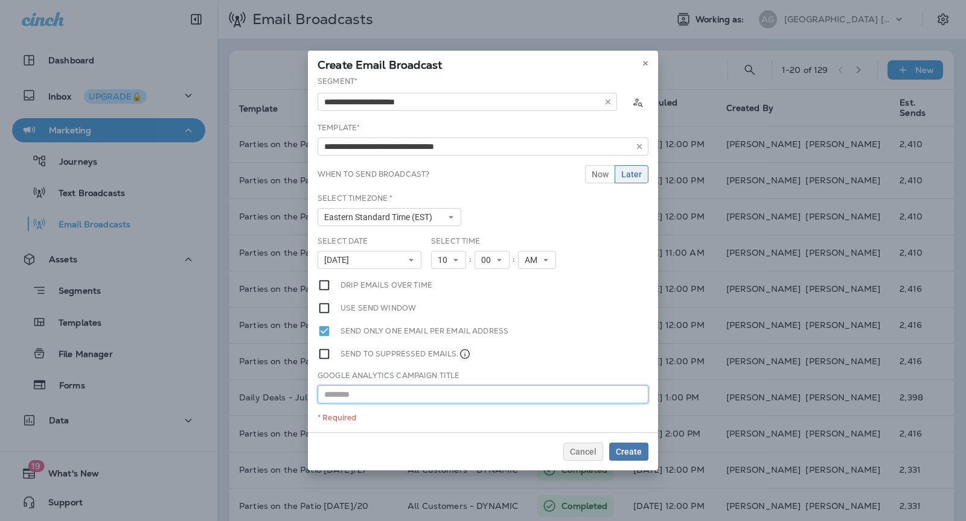
click at [372, 392] on input "text" at bounding box center [482, 395] width 331 height 18
paste input "**********"
type input "**********"
click at [635, 454] on span "Create" at bounding box center [629, 452] width 26 height 8
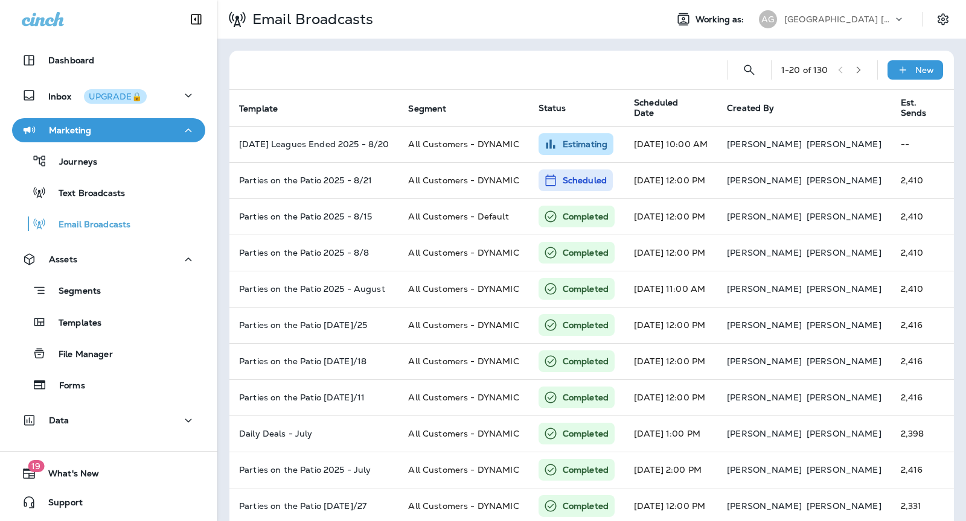
click at [781, 14] on div "AG" at bounding box center [767, 19] width 33 height 18
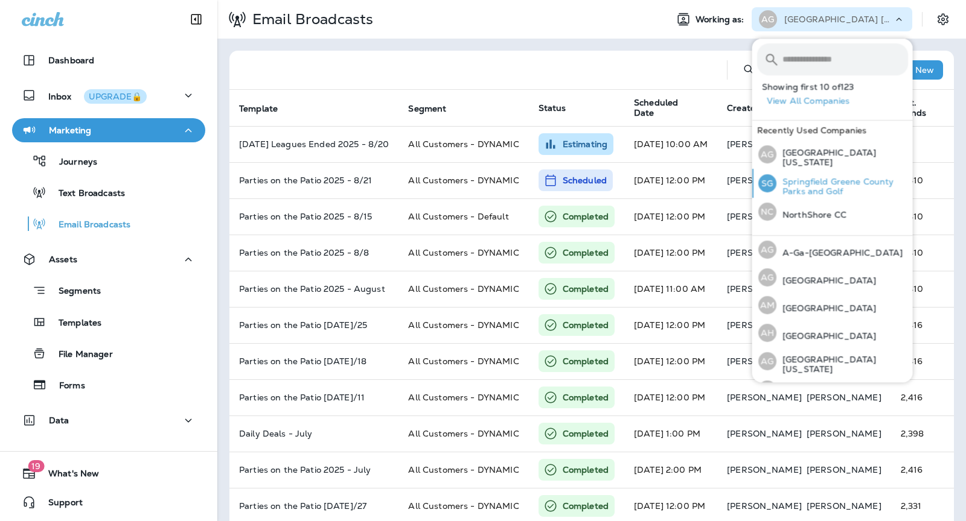
click at [791, 180] on p "Springfield Greene County Parks and Golf" at bounding box center [842, 186] width 132 height 19
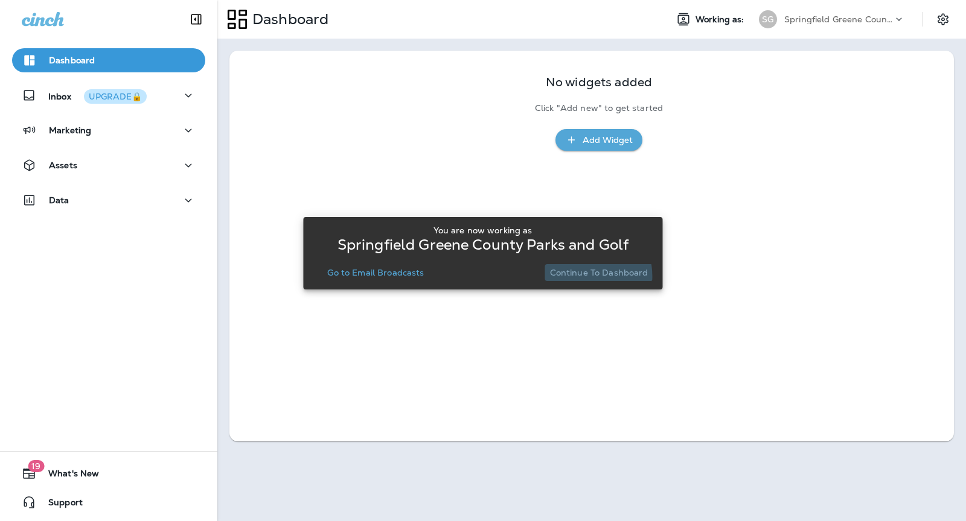
click at [576, 276] on p "Continue to Dashboard" at bounding box center [599, 273] width 98 height 10
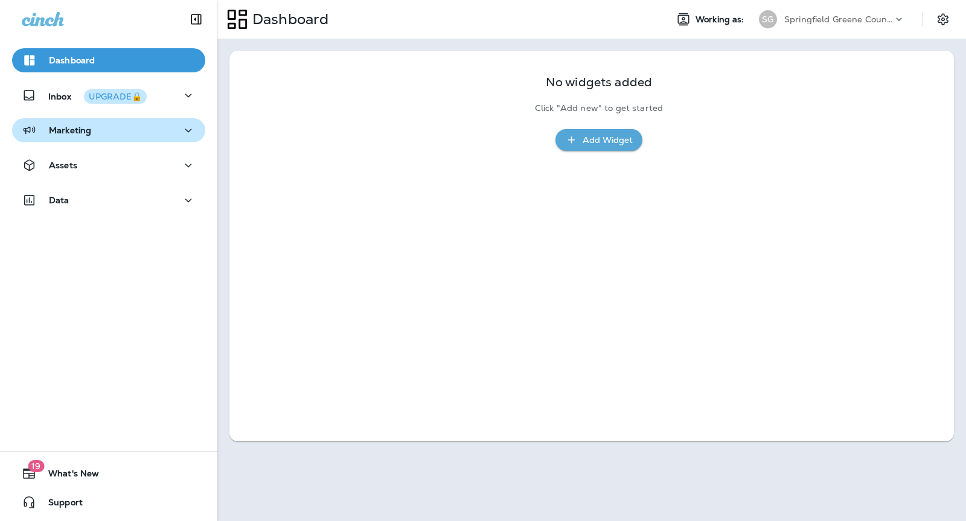
click at [75, 133] on p "Marketing" at bounding box center [70, 131] width 42 height 10
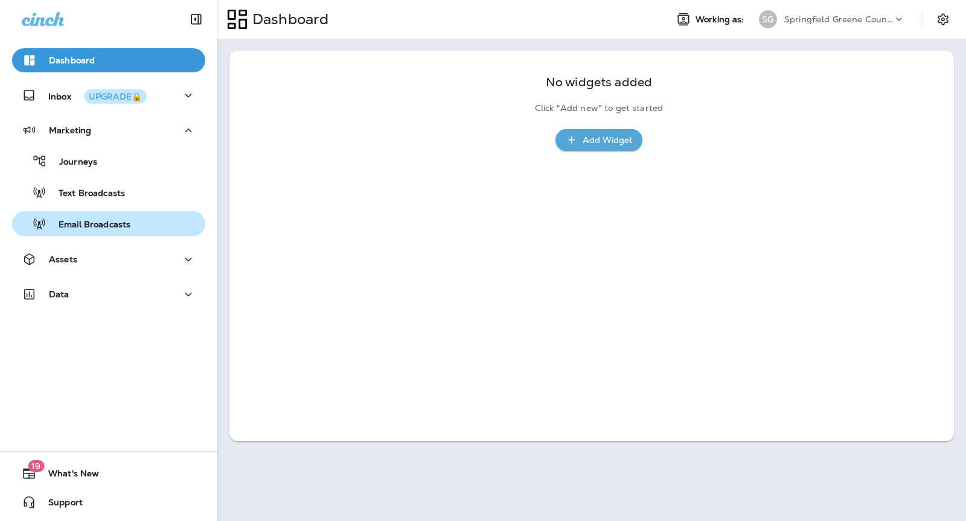
click at [164, 215] on div "Email Broadcasts" at bounding box center [108, 224] width 183 height 18
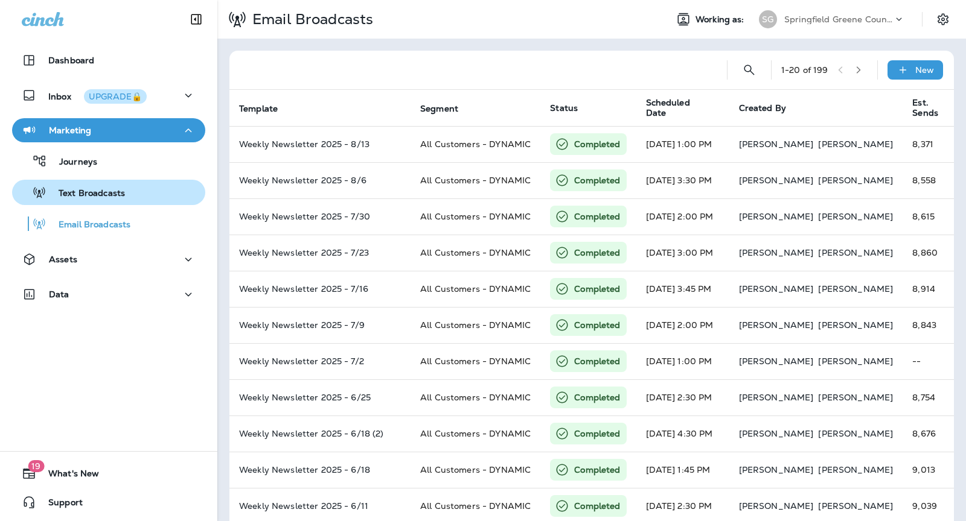
click at [92, 194] on p "Text Broadcasts" at bounding box center [85, 193] width 78 height 11
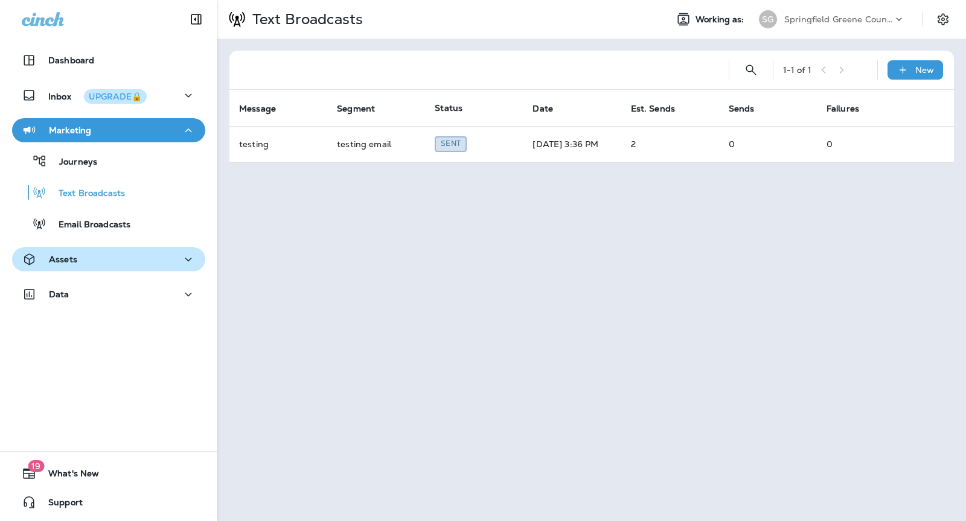
click at [119, 267] on button "Assets" at bounding box center [108, 259] width 193 height 24
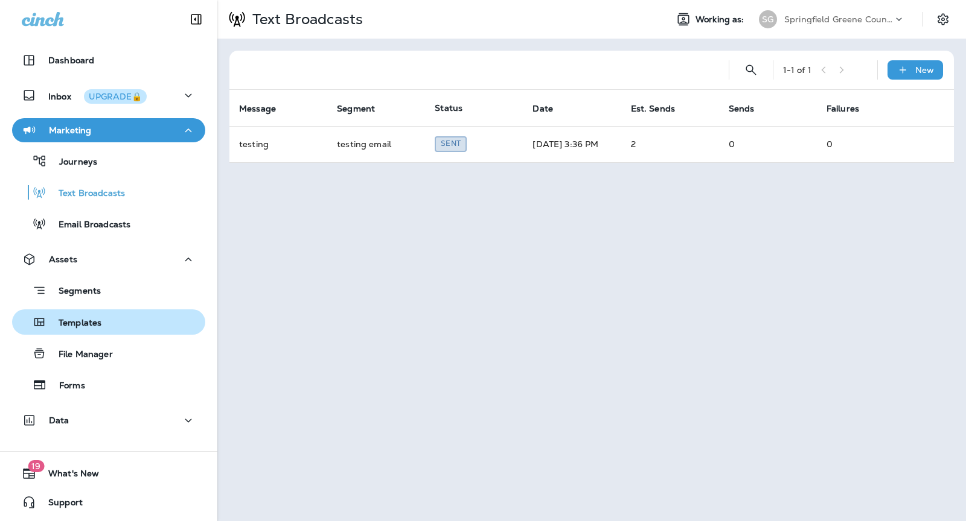
click at [133, 327] on div "Templates" at bounding box center [108, 322] width 183 height 18
